Goal: Information Seeking & Learning: Understand process/instructions

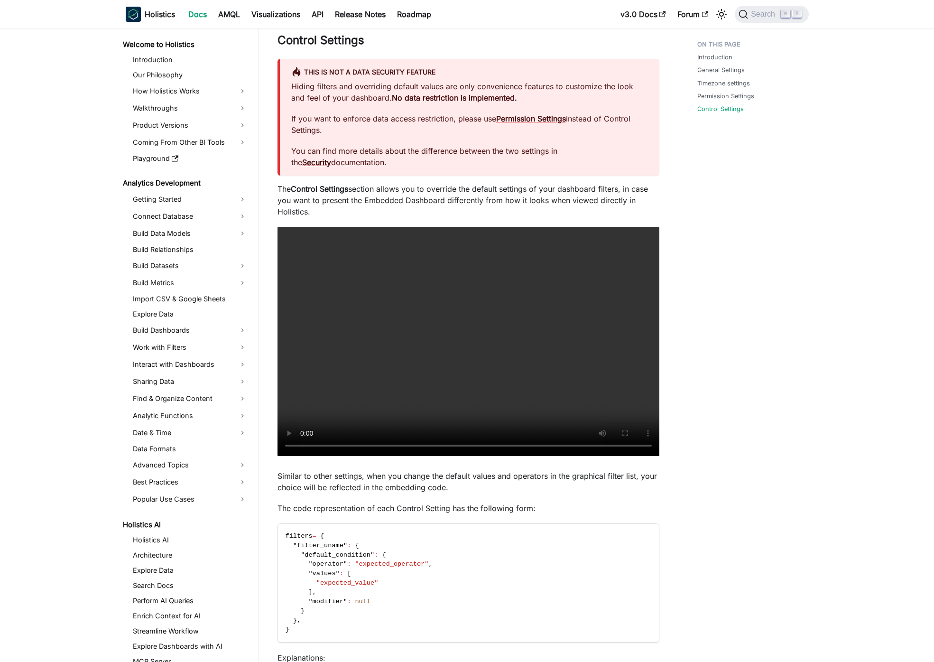
scroll to position [575, 0]
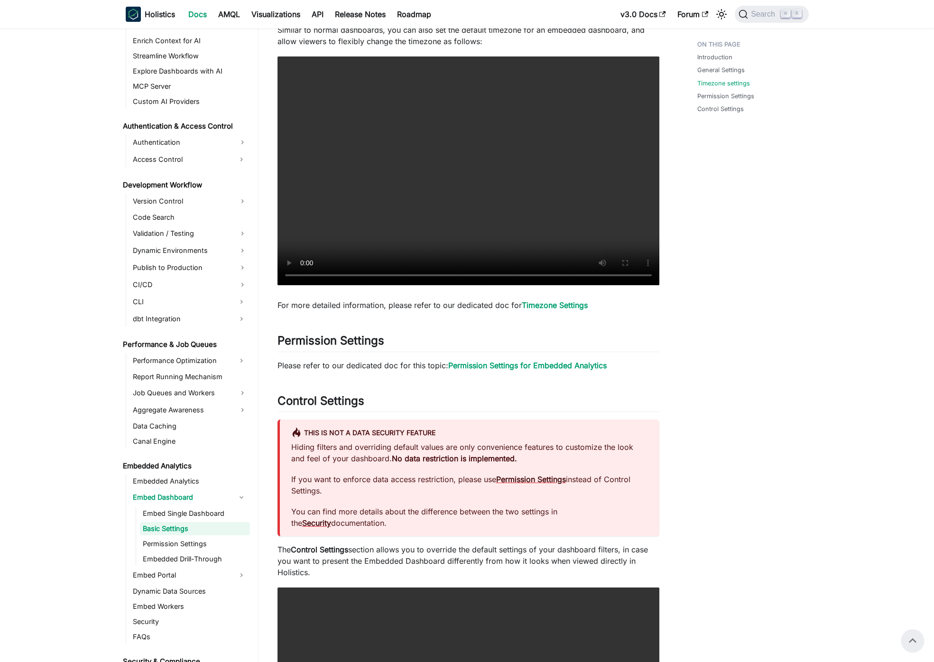
scroll to position [541, 0]
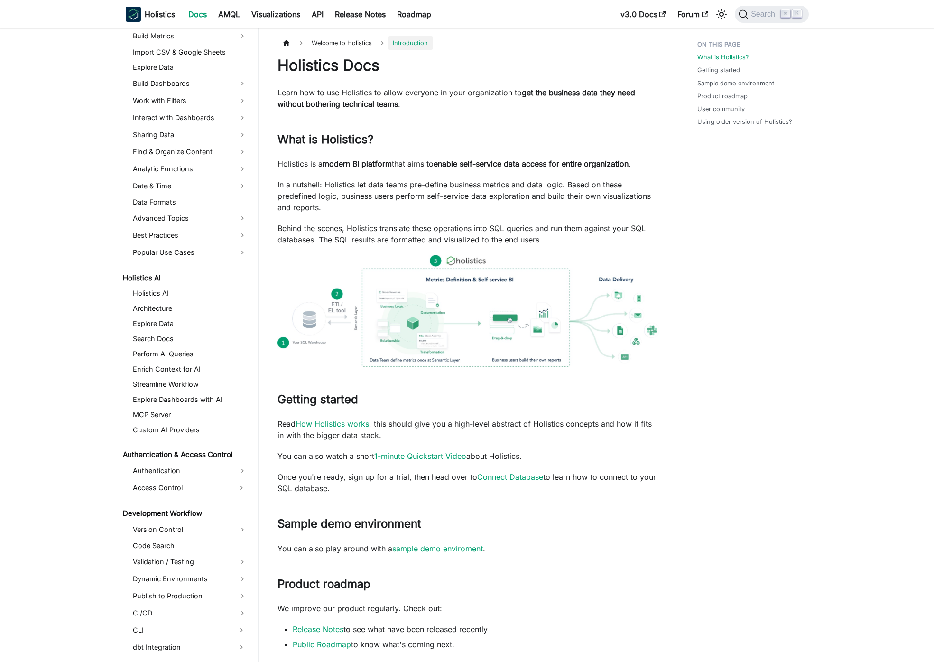
scroll to position [579, 0]
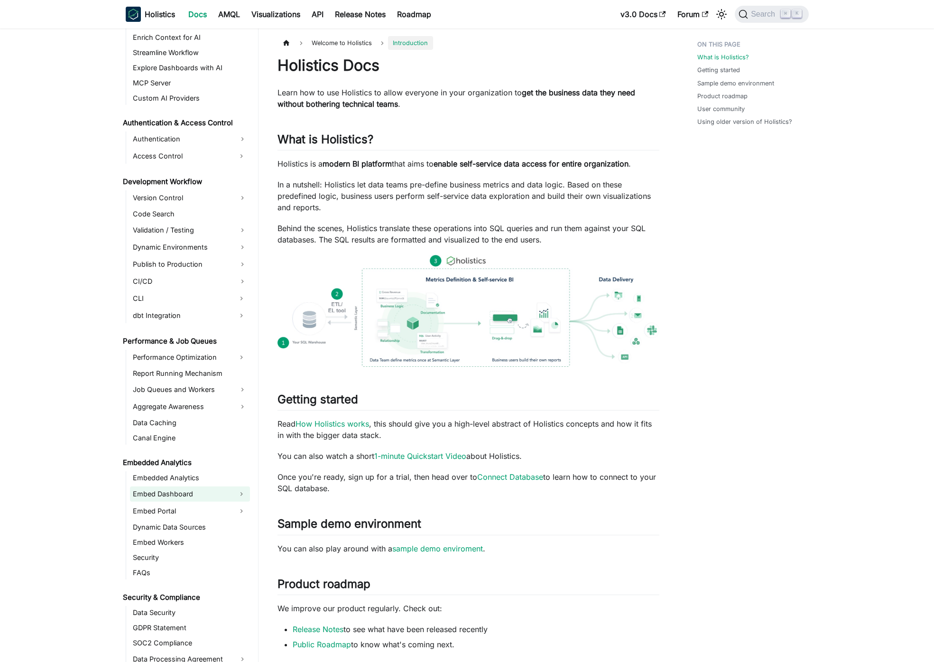
click at [168, 499] on link "Embed Dashboard" at bounding box center [181, 493] width 103 height 15
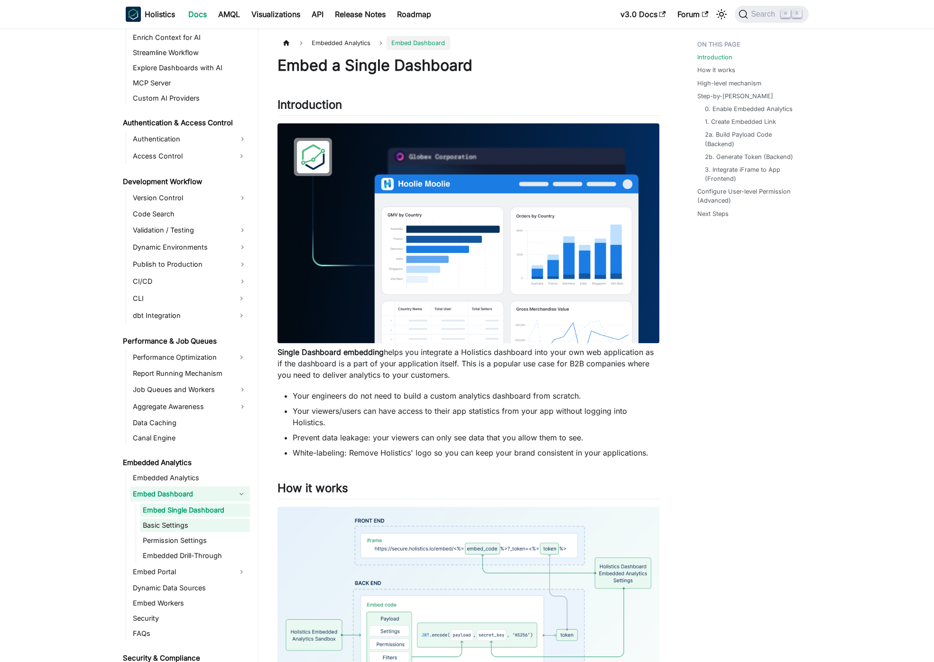
click at [169, 525] on link "Basic Settings" at bounding box center [195, 525] width 110 height 13
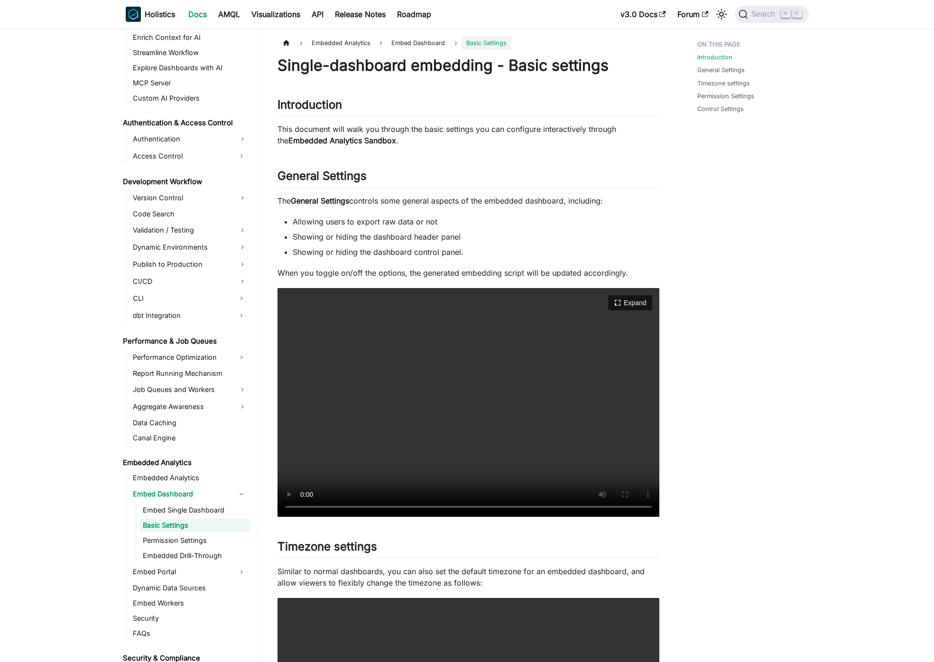
click at [505, 444] on video "Your browser does not support embedding video, but you can download it ." at bounding box center [469, 402] width 382 height 229
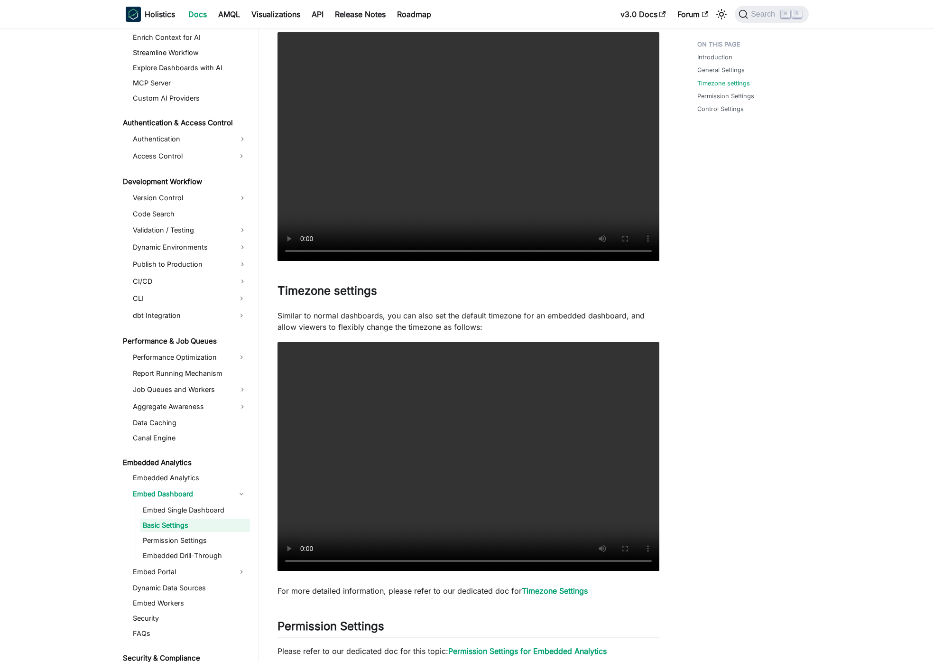
scroll to position [899, 0]
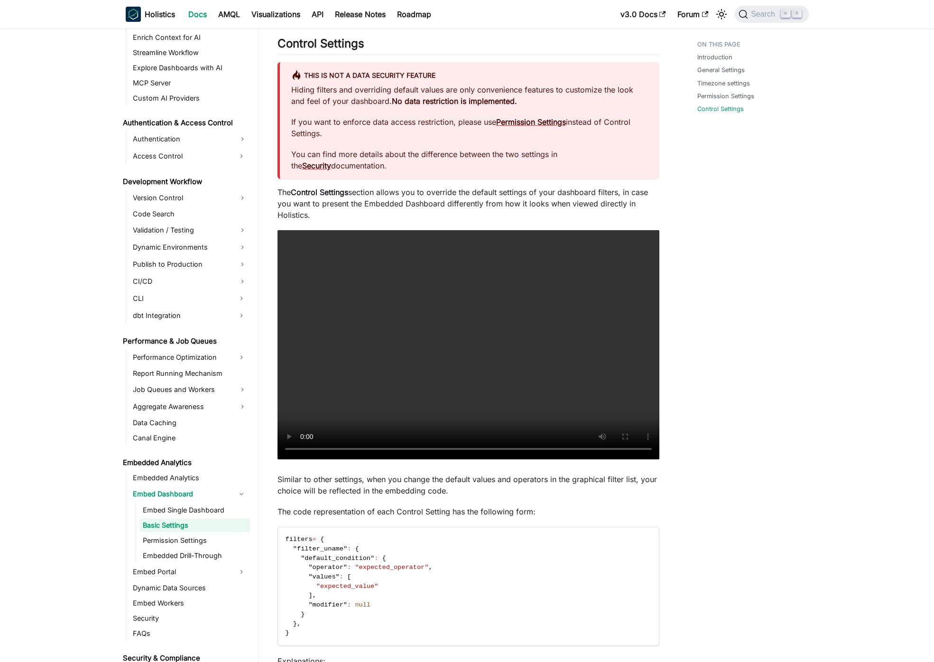
click at [828, 467] on main "Embedded Analytics Embed Dashboard Basic Settings On this page Single-dashboard…" at bounding box center [597, 1] width 676 height 1742
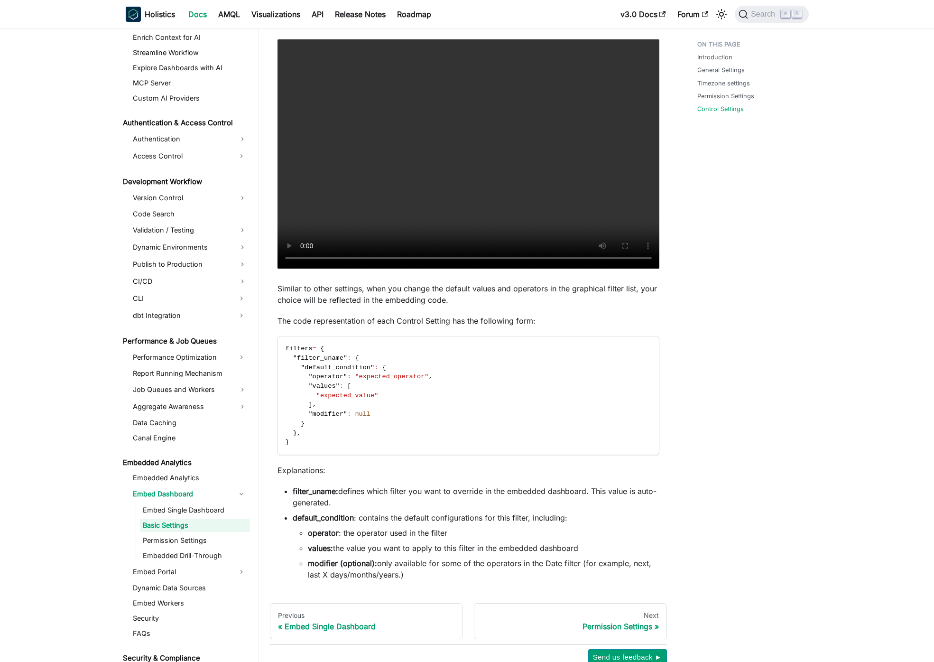
scroll to position [1150, 0]
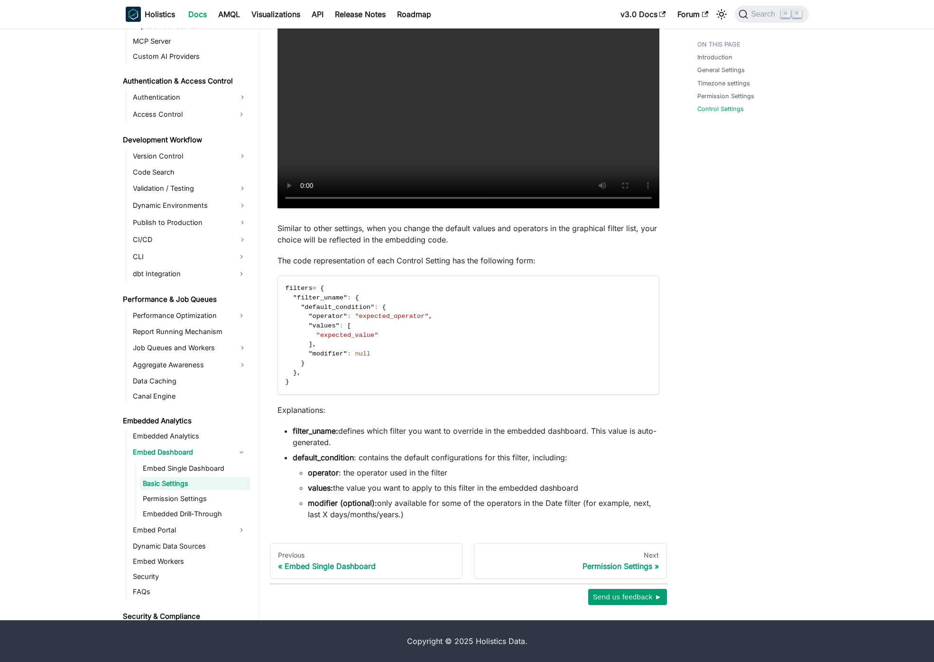
click at [645, 495] on ul "operator : the operator used in the filter values: the value you want to apply …" at bounding box center [476, 493] width 367 height 53
